Goal: Information Seeking & Learning: Check status

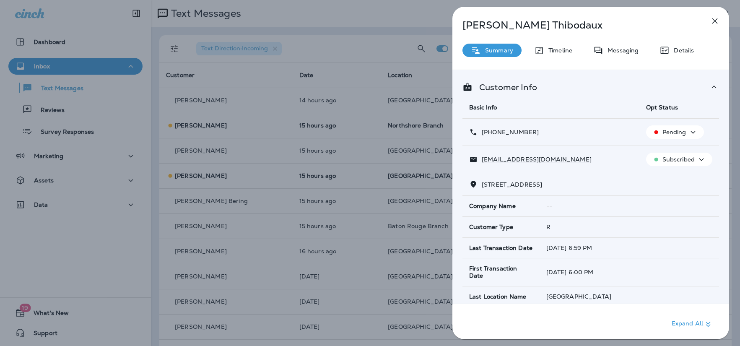
scroll to position [1645, 0]
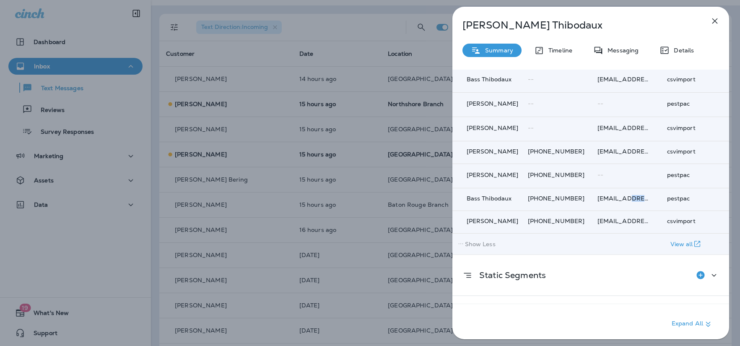
click at [698, 244] on icon "button" at bounding box center [697, 243] width 8 height 9
click at [679, 244] on p "View all" at bounding box center [681, 244] width 23 height 7
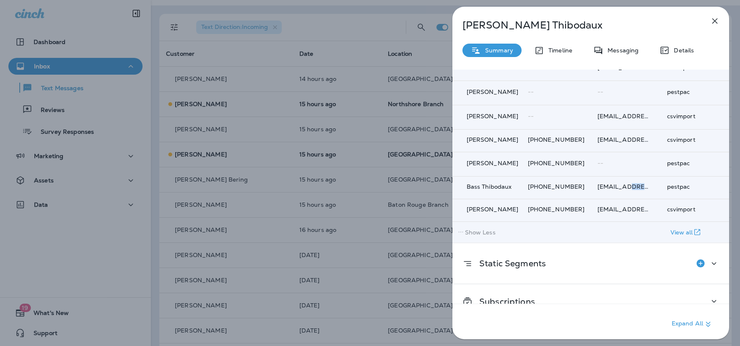
scroll to position [1676, 0]
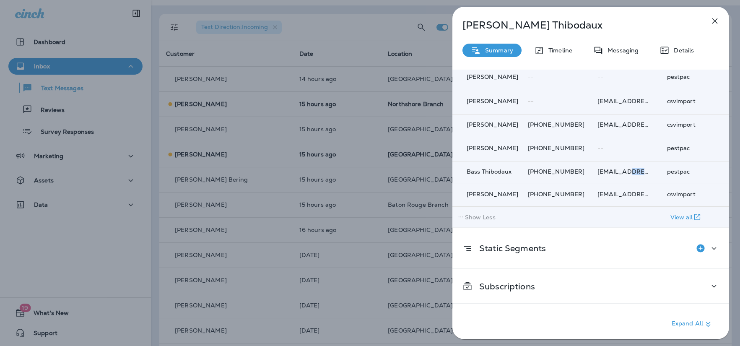
click at [694, 214] on icon "button" at bounding box center [697, 217] width 6 height 6
click at [573, 215] on td "Show Less" at bounding box center [557, 217] width 214 height 21
click at [693, 215] on icon "button" at bounding box center [697, 217] width 8 height 9
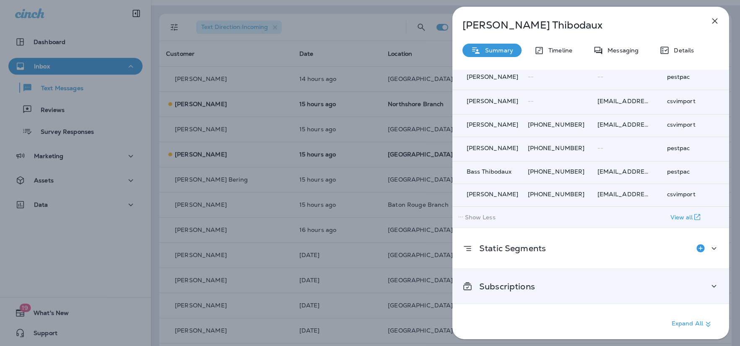
click at [633, 281] on div "Subscriptions" at bounding box center [590, 286] width 257 height 10
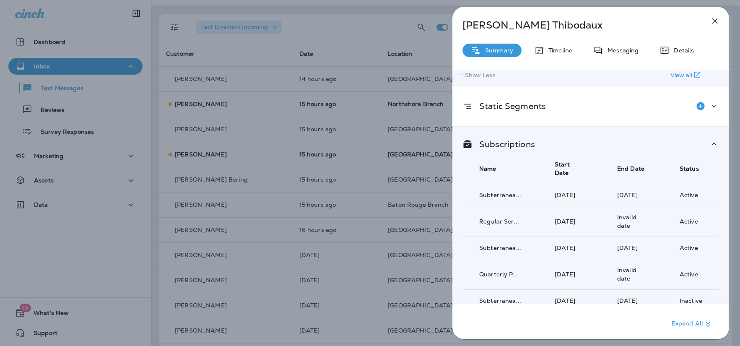
scroll to position [1803, 0]
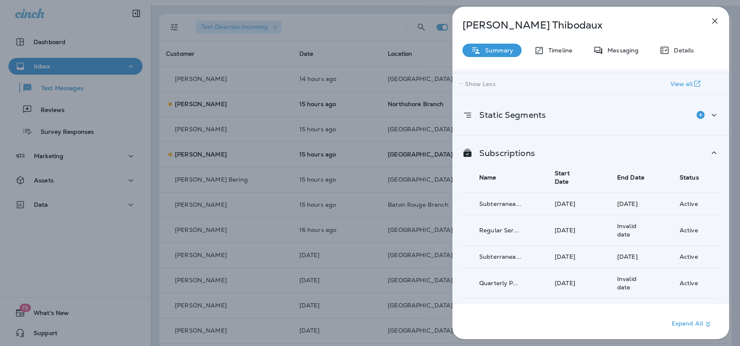
click at [568, 126] on div "Static Segments" at bounding box center [590, 115] width 277 height 40
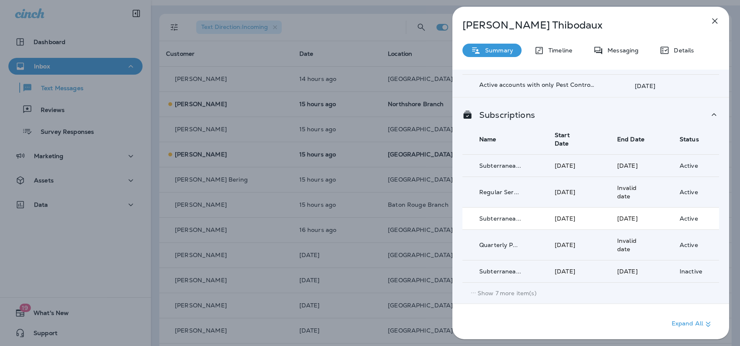
scroll to position [1910, 0]
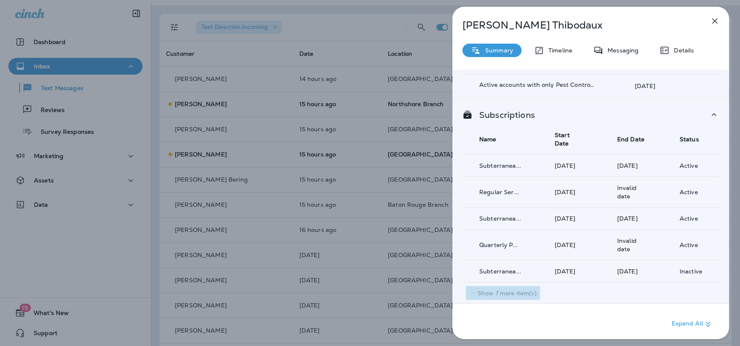
click at [507, 290] on p "Show 7 more item(s)" at bounding box center [507, 293] width 59 height 7
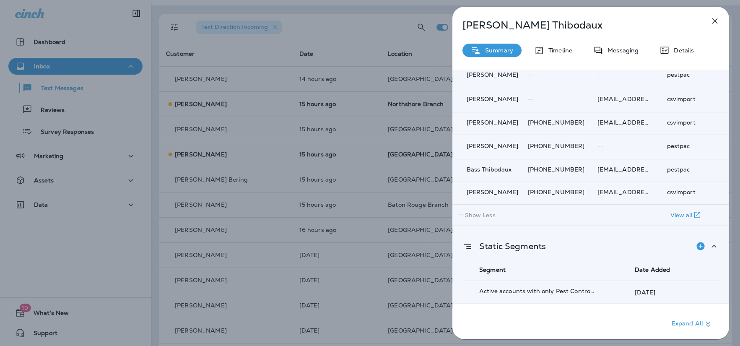
scroll to position [1550, 0]
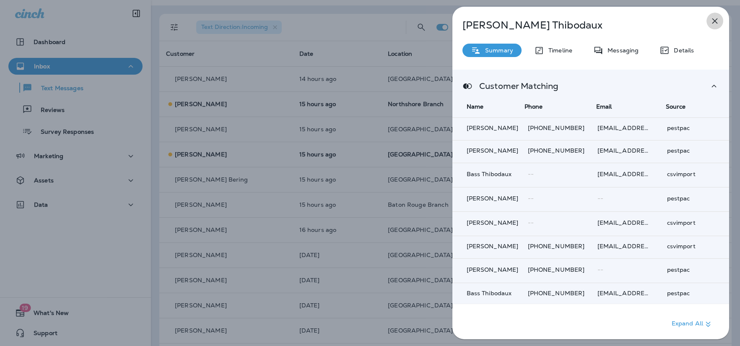
click at [713, 19] on icon "button" at bounding box center [715, 21] width 10 height 10
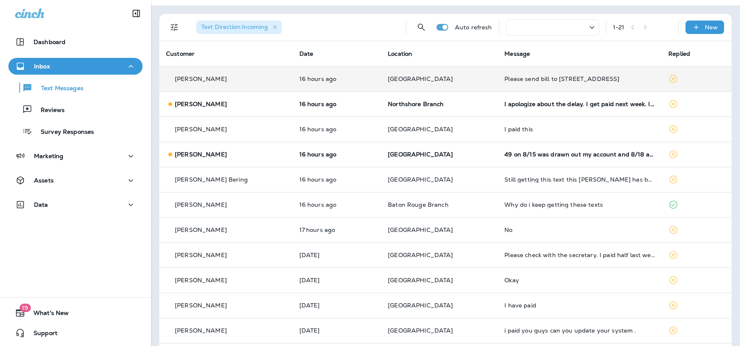
click at [270, 83] on div "[PERSON_NAME]" at bounding box center [226, 79] width 120 height 9
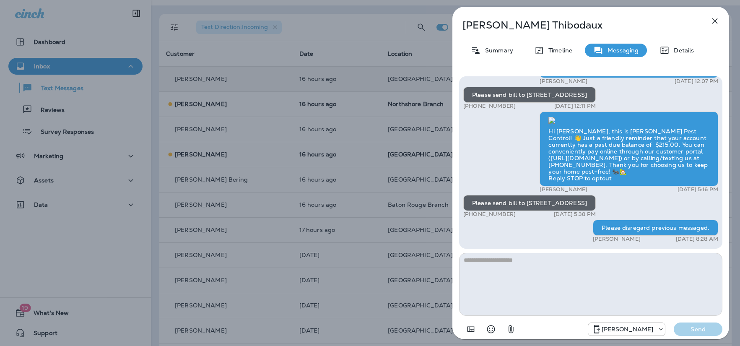
click at [712, 22] on icon "button" at bounding box center [715, 21] width 10 height 10
